Goal: Communication & Community: Participate in discussion

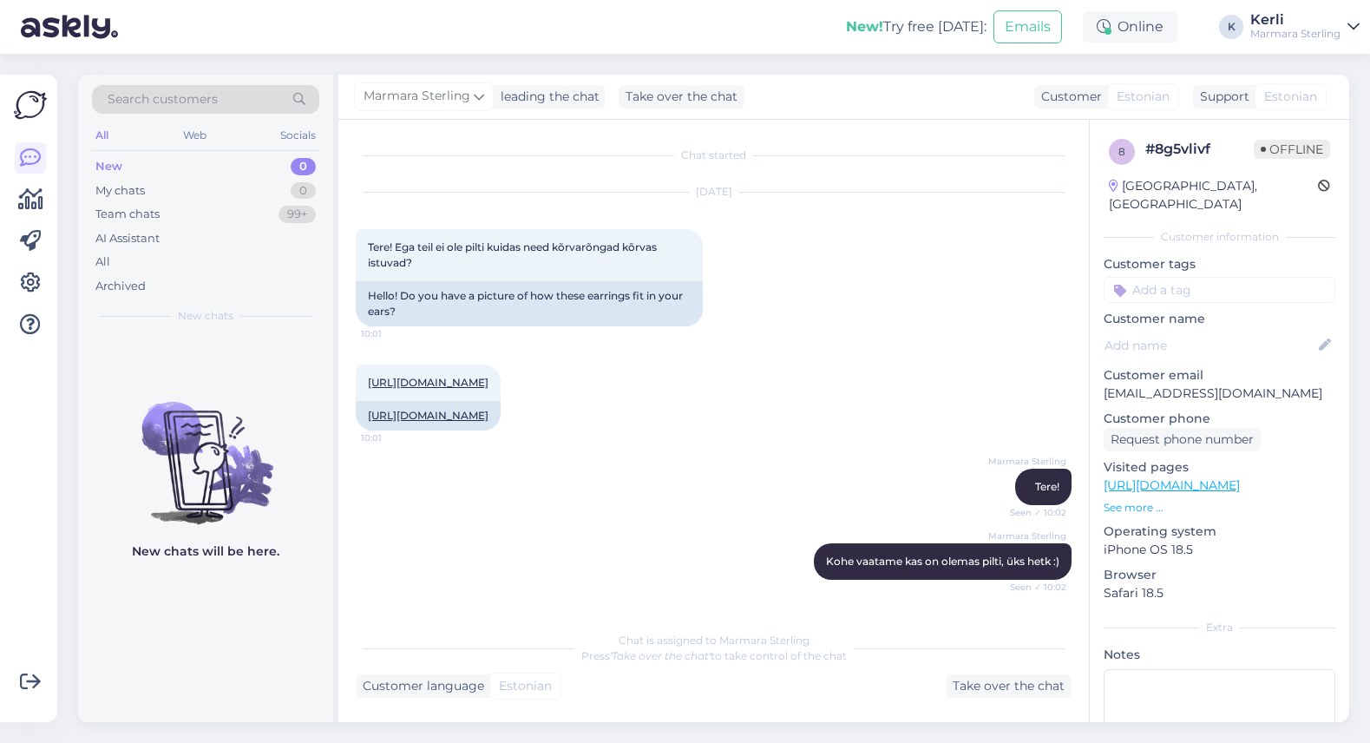
scroll to position [553, 0]
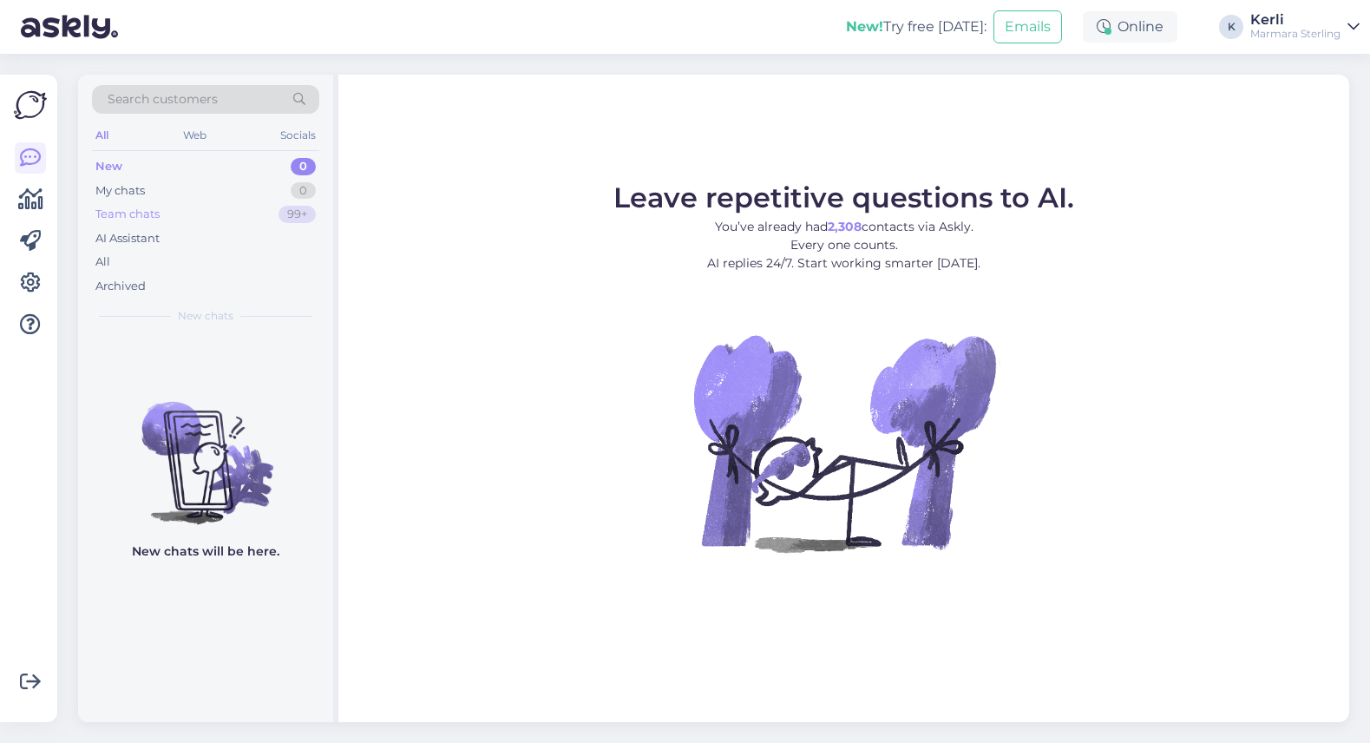
click at [230, 220] on div "Team chats 99+" at bounding box center [205, 214] width 227 height 24
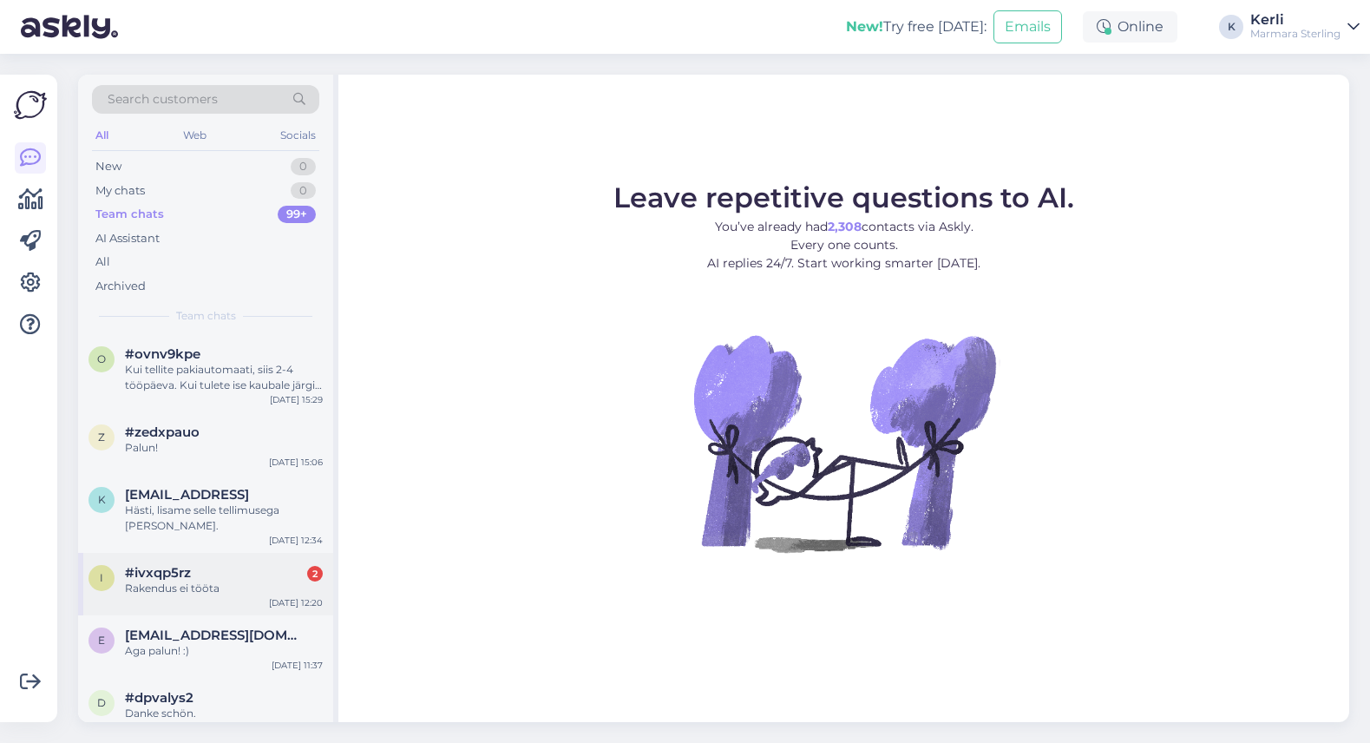
click at [243, 565] on div "#ivxqp5rz 2" at bounding box center [224, 573] width 198 height 16
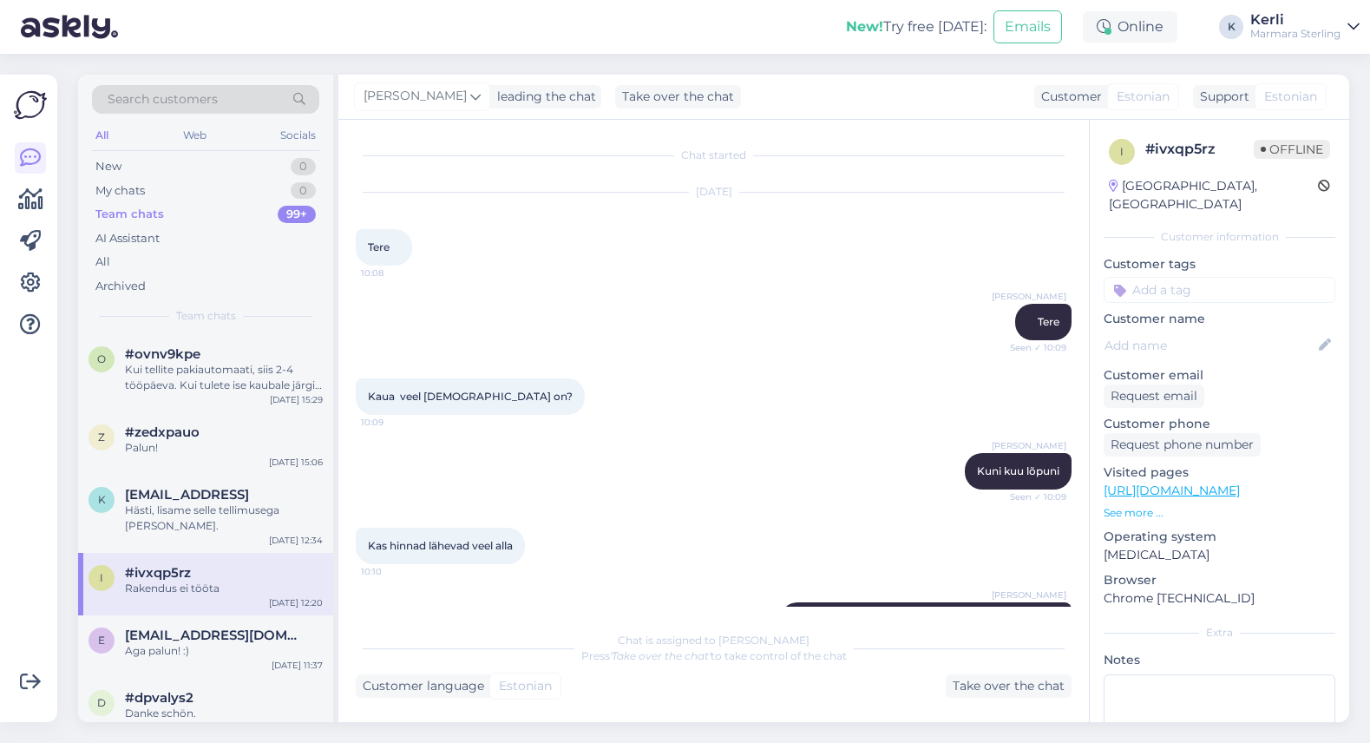
scroll to position [476, 0]
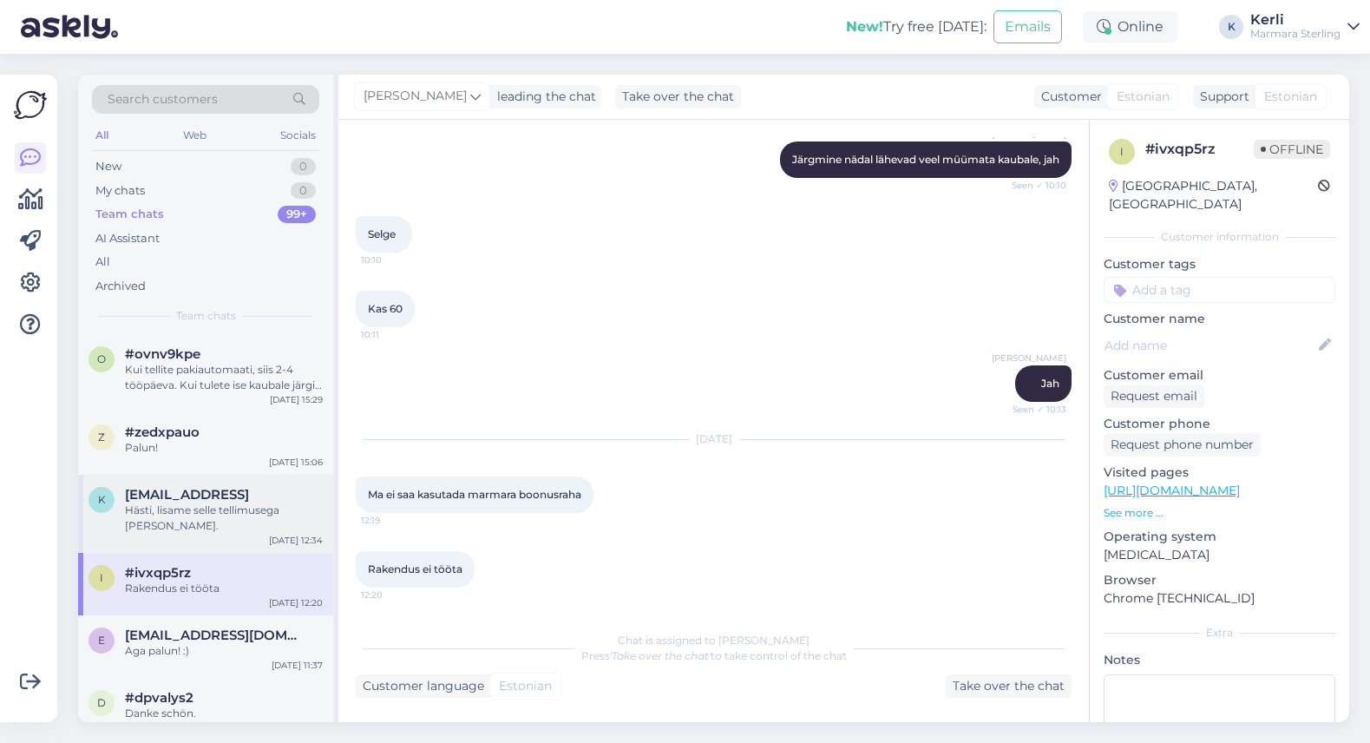
click at [211, 517] on div "Hästi, lisame selle tellimusega [PERSON_NAME]." at bounding box center [224, 517] width 198 height 31
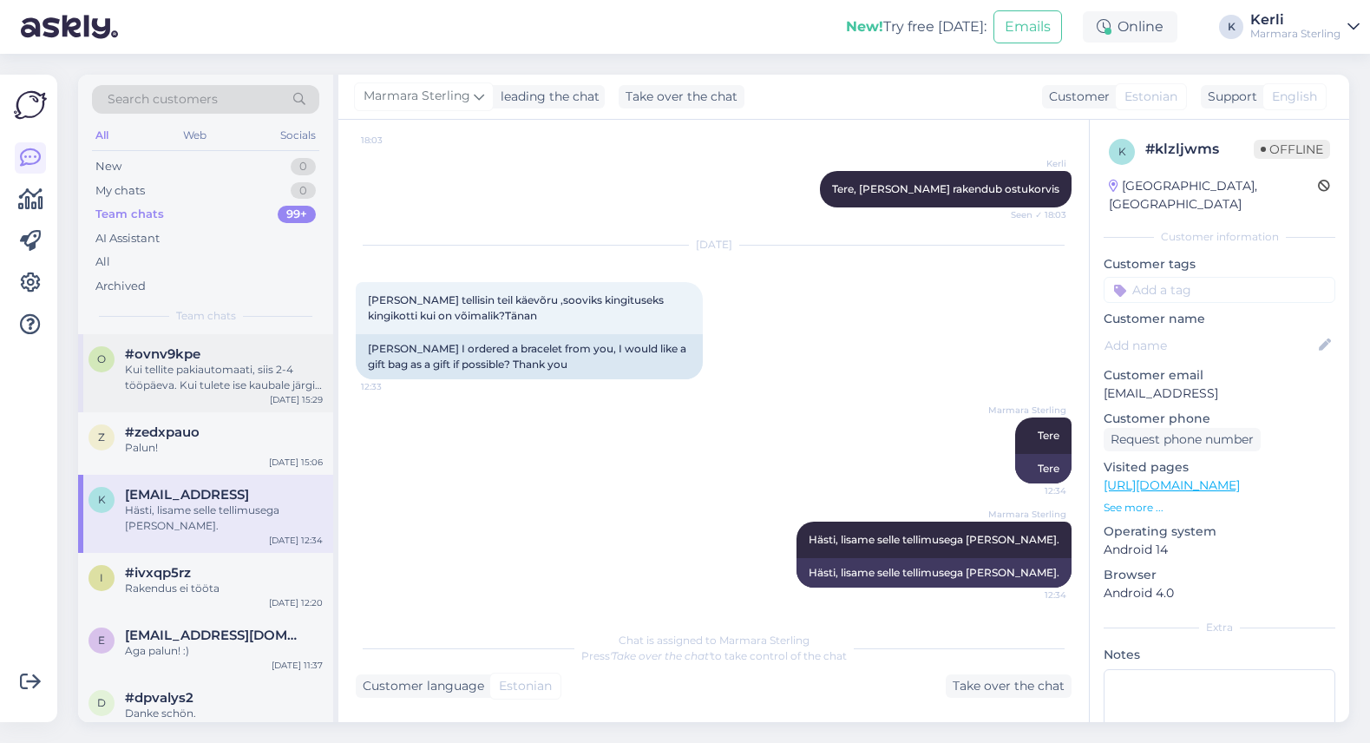
click at [204, 402] on div "o #ovnv9kpe Kui tellite pakiautomaati, siis 2-4 tööpäeva. Kui tulete ise kaubal…" at bounding box center [205, 373] width 255 height 78
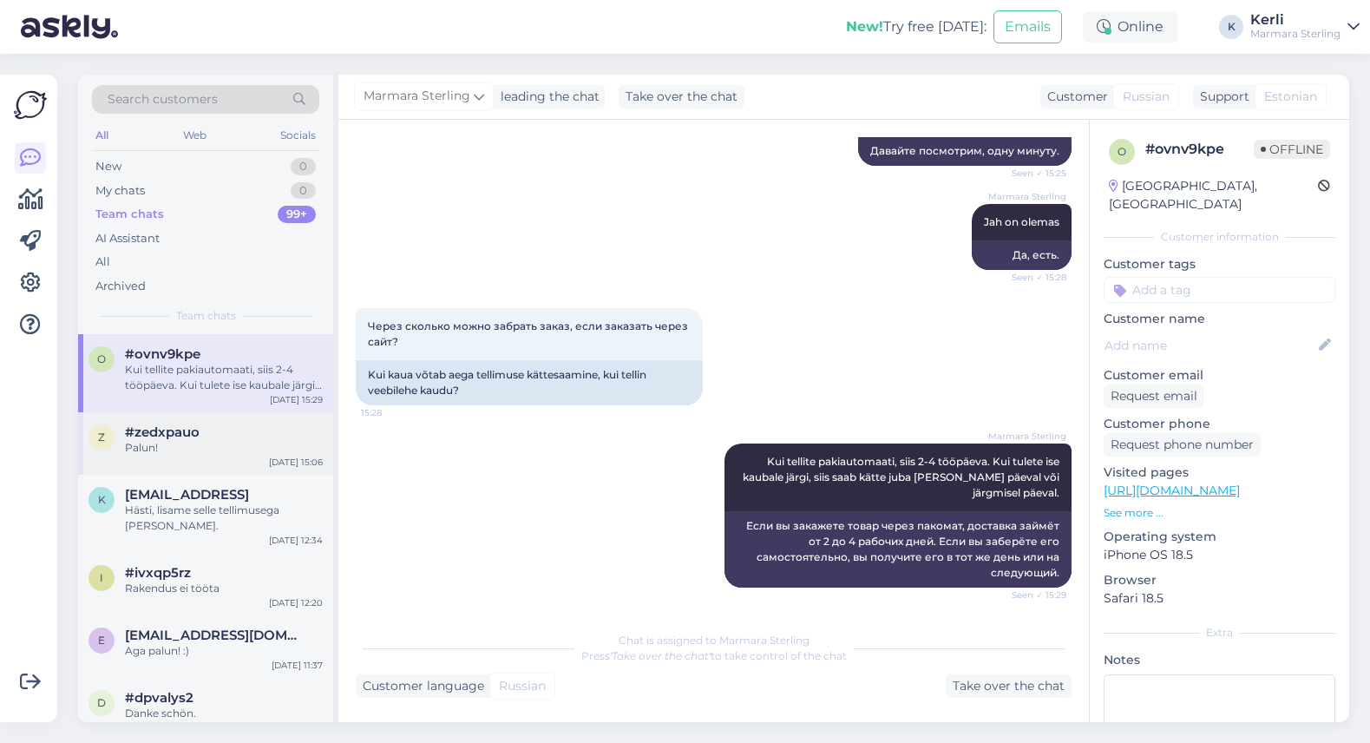
click at [201, 436] on div "#zedxpauo" at bounding box center [224, 432] width 198 height 16
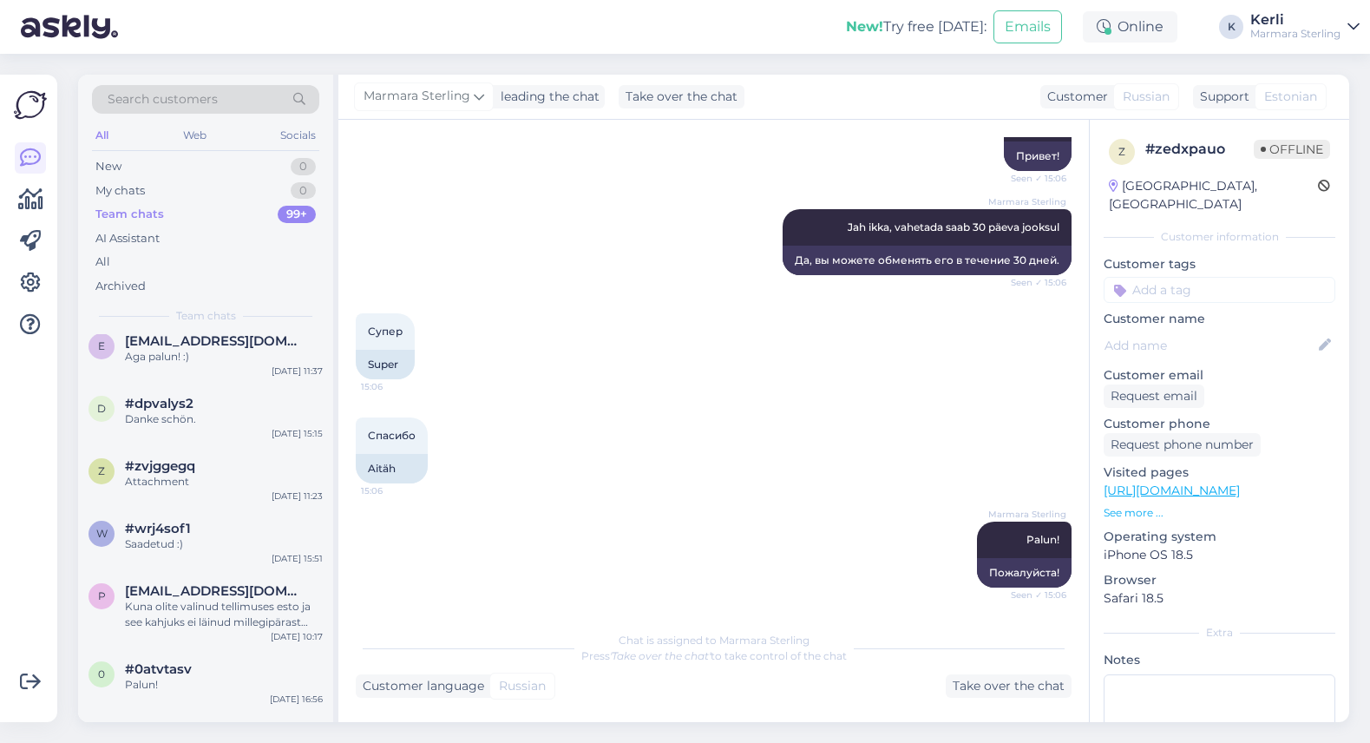
scroll to position [300, 0]
